Goal: Transaction & Acquisition: Purchase product/service

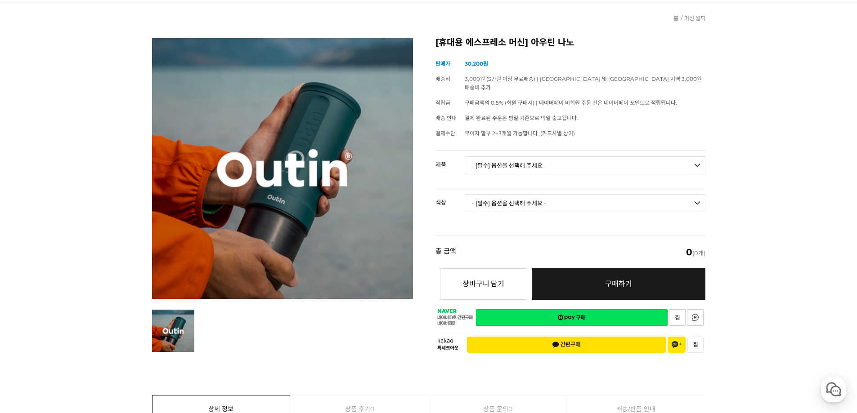
scroll to position [90, 0]
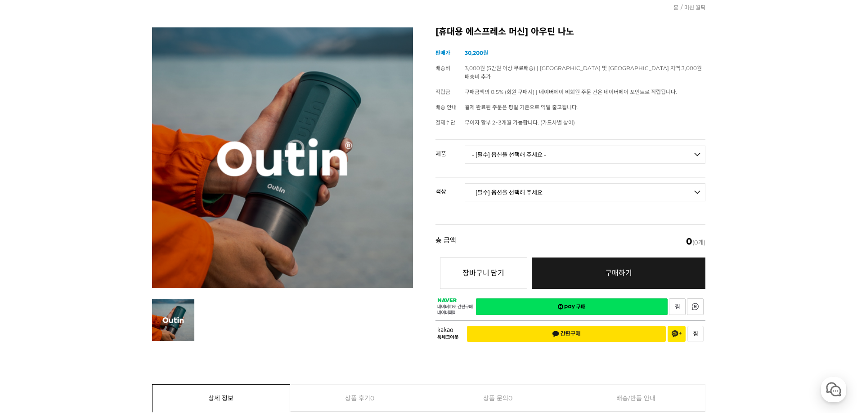
click at [515, 146] on select "- [필수] 옵션을 선택해 주세요 - ------------------- 아우틴 나노 휴대용 에스프레소 머신 아우틴 나노 트래블러 기프트박스 …" at bounding box center [585, 155] width 241 height 18
select select "아우틴 나노 휴대용 에스프레소 머신"
click at [465, 146] on select "- [필수] 옵션을 선택해 주세요 - ------------------- 아우틴 나노 휴대용 에스프레소 머신 아우틴 나노 트래블러 기프트박스 …" at bounding box center [585, 155] width 241 height 18
click at [555, 184] on select "- [필수] 옵션을 선택해 주세요 - ------------------- 스페이스 그레이 아우틴 틸 [품절] 펄 화이트 [품절] 포레스트 그린…" at bounding box center [585, 193] width 241 height 18
select select "스페이스 그레이"
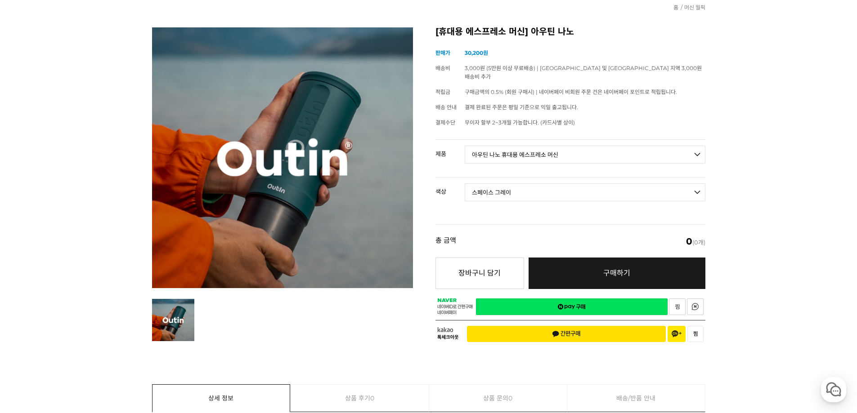
click at [465, 184] on select "- [필수] 옵션을 선택해 주세요 - ------------------- 스페이스 그레이 아우틴 틸 [품절] 펄 화이트 [품절] 포레스트 그린…" at bounding box center [585, 193] width 241 height 18
select select "*"
